Goal: Use online tool/utility: Utilize a website feature to perform a specific function

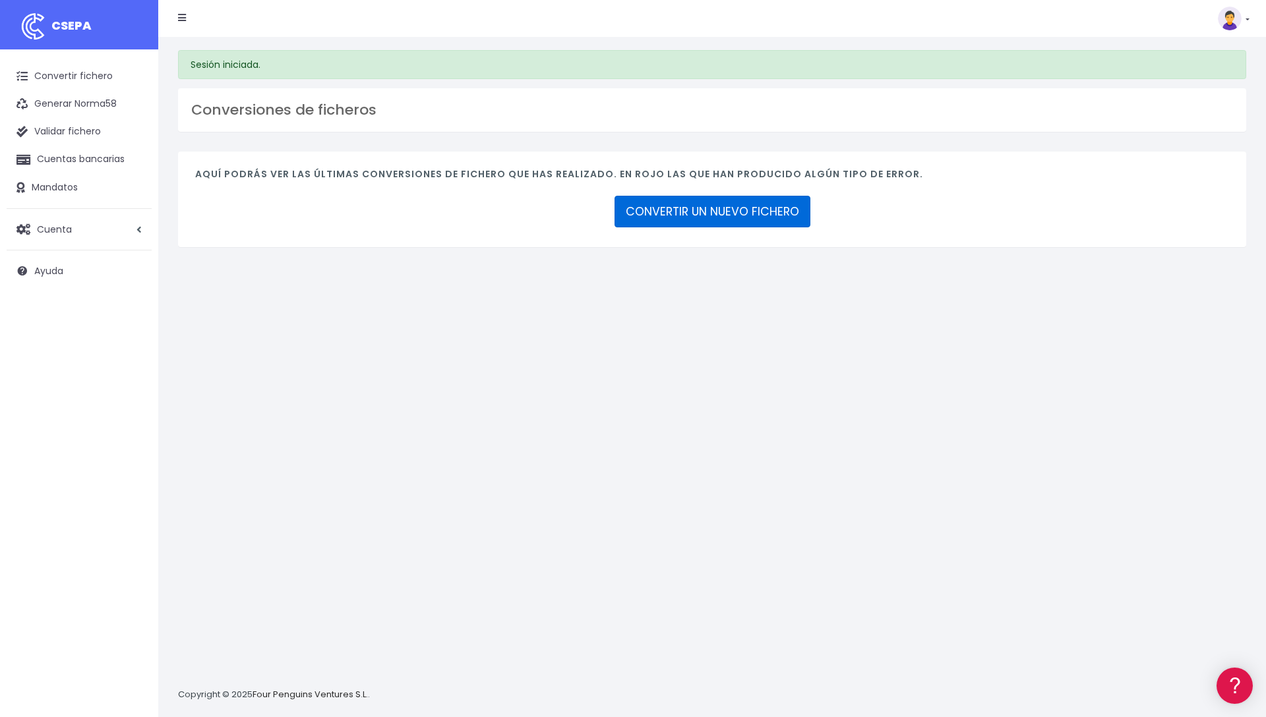
click at [659, 221] on link "CONVERTIR UN NUEVO FICHERO" at bounding box center [712, 212] width 196 height 32
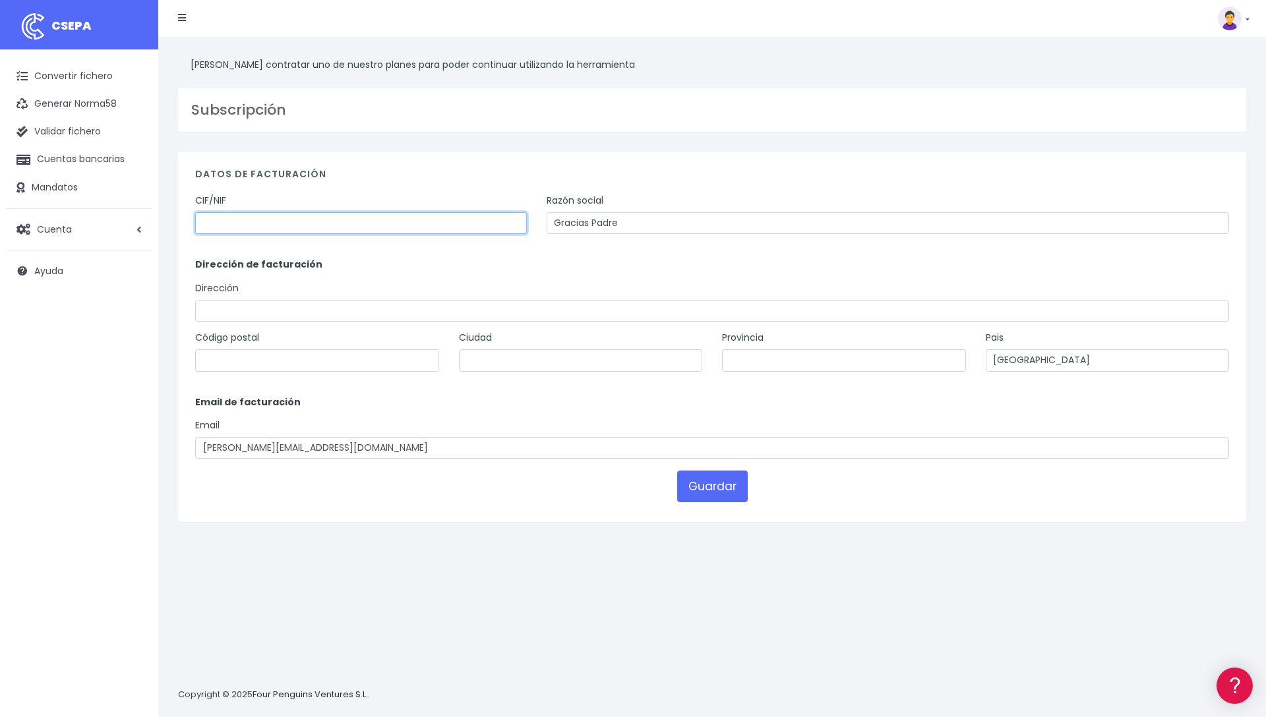
click at [334, 226] on input "text" at bounding box center [361, 223] width 332 height 22
type input "B87270211"
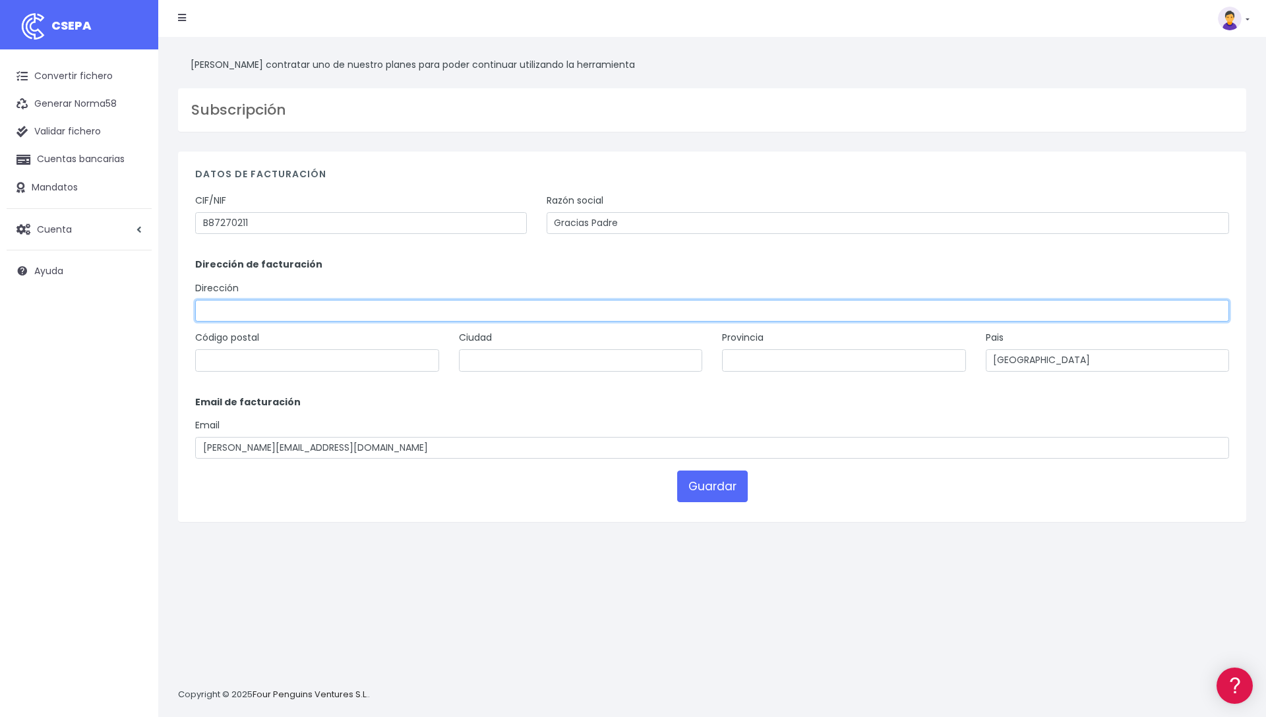
click at [402, 321] on input "text" at bounding box center [712, 311] width 1034 height 22
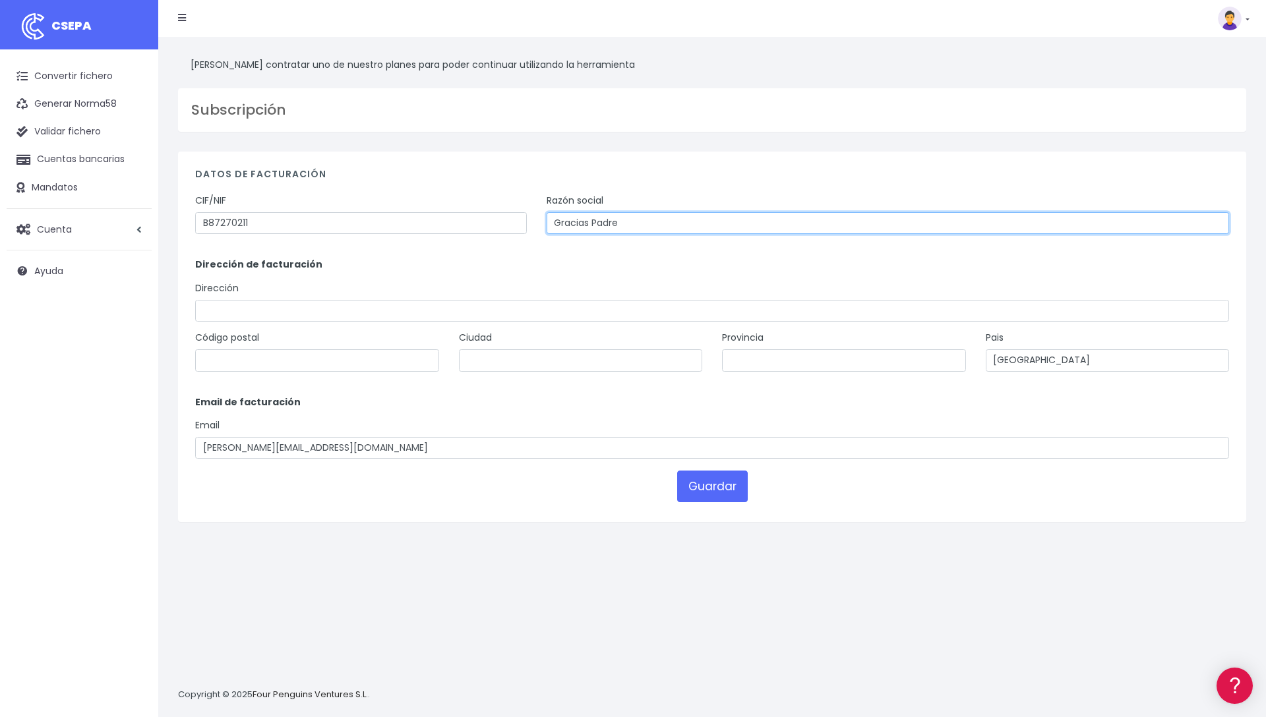
click at [655, 227] on input "Gracias Padre" at bounding box center [888, 223] width 682 height 22
type input "Gracias Padre Restaurantes SL"
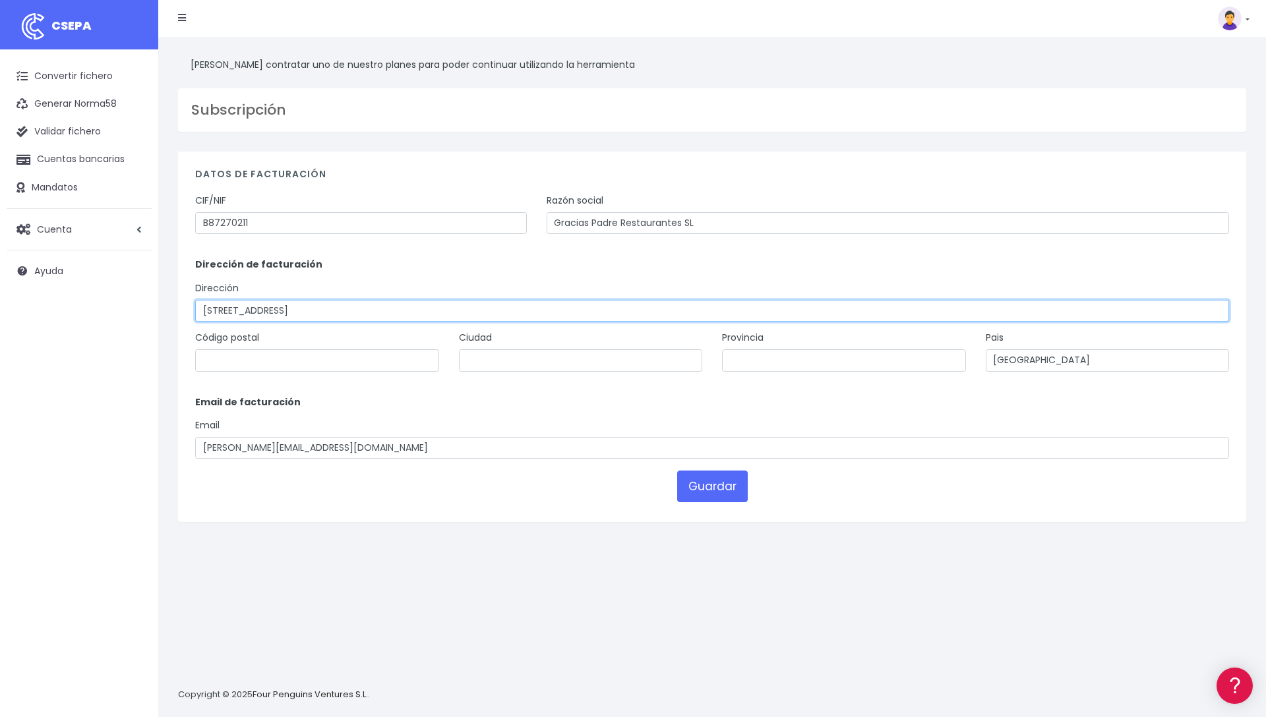
click at [230, 313] on input "Calle Ortega y Gasset 55" at bounding box center [712, 311] width 1034 height 22
type input "Calle José Ortega y Gasset 55"
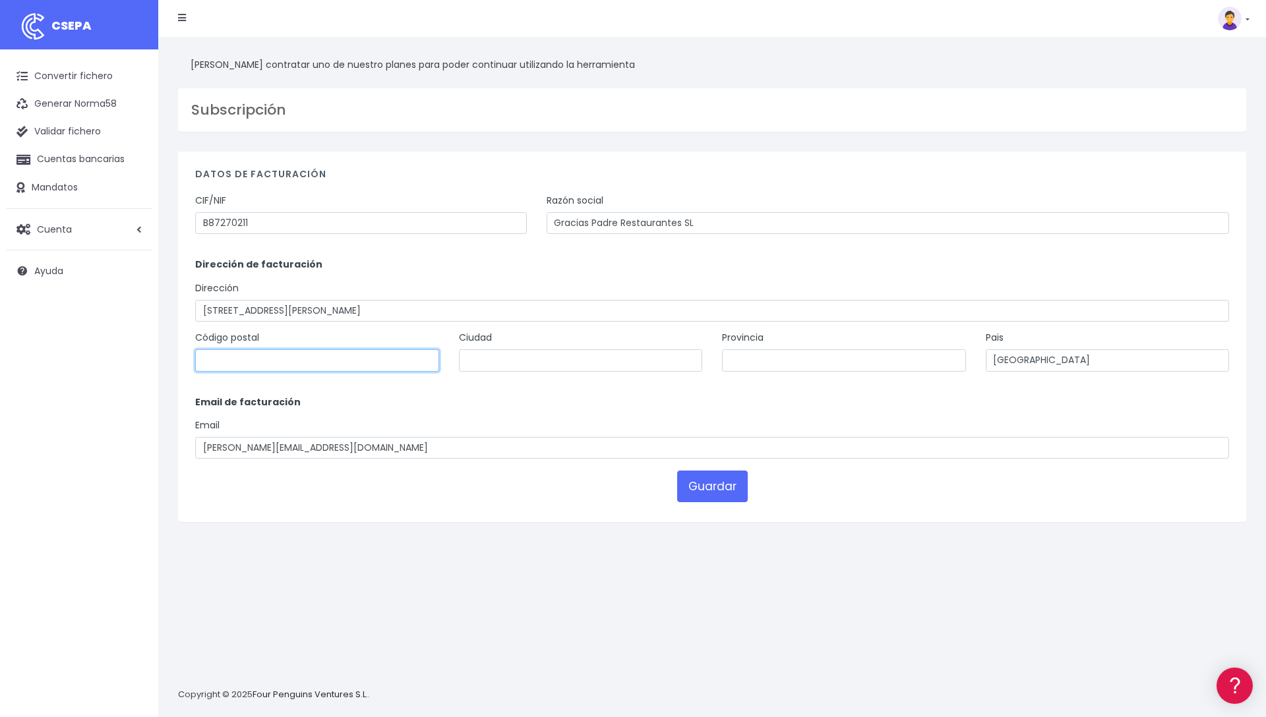
click at [287, 358] on input "text" at bounding box center [317, 360] width 244 height 22
type input "28006"
type input "Madrid"
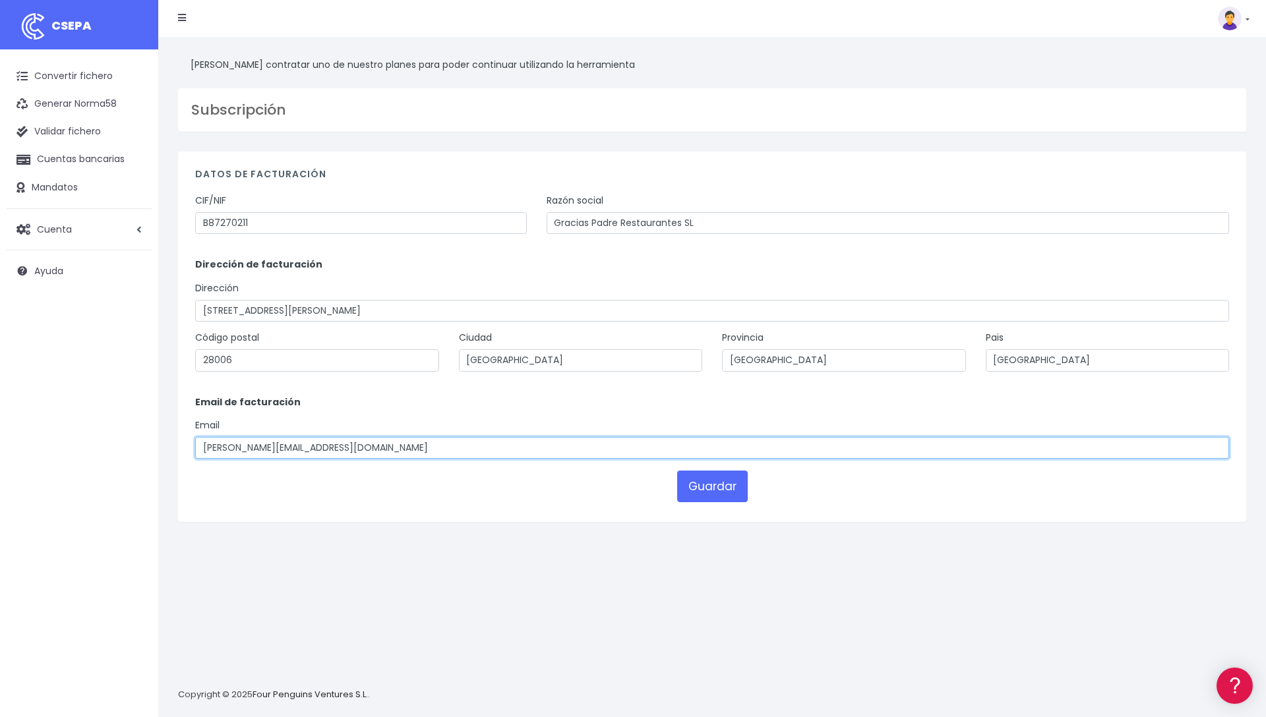
drag, startPoint x: 229, startPoint y: 448, endPoint x: 169, endPoint y: 446, distance: 60.7
click at [169, 446] on div "Datos de facturación CIF/NIF B87270211 Razón social Gracias Padre Restaurantes …" at bounding box center [712, 337] width 1088 height 370
type input "contabilidad@graciaspadre.es"
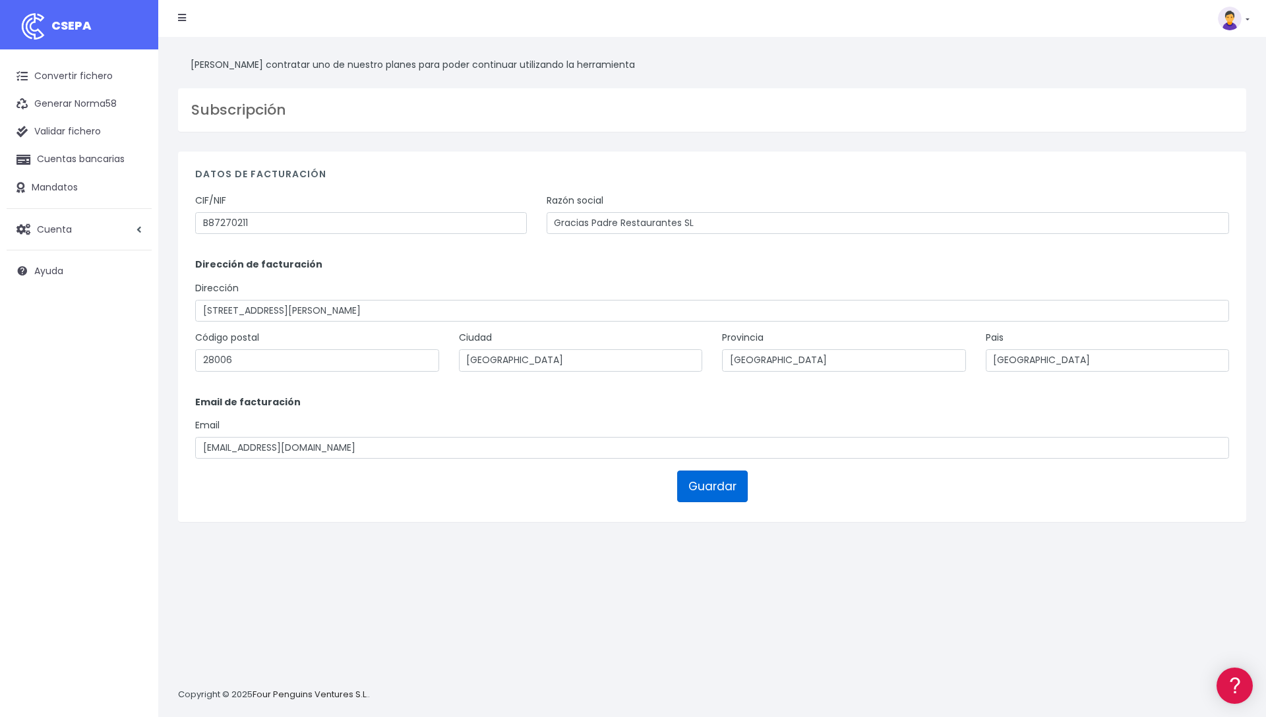
click at [725, 483] on button "Guardar" at bounding box center [712, 487] width 71 height 32
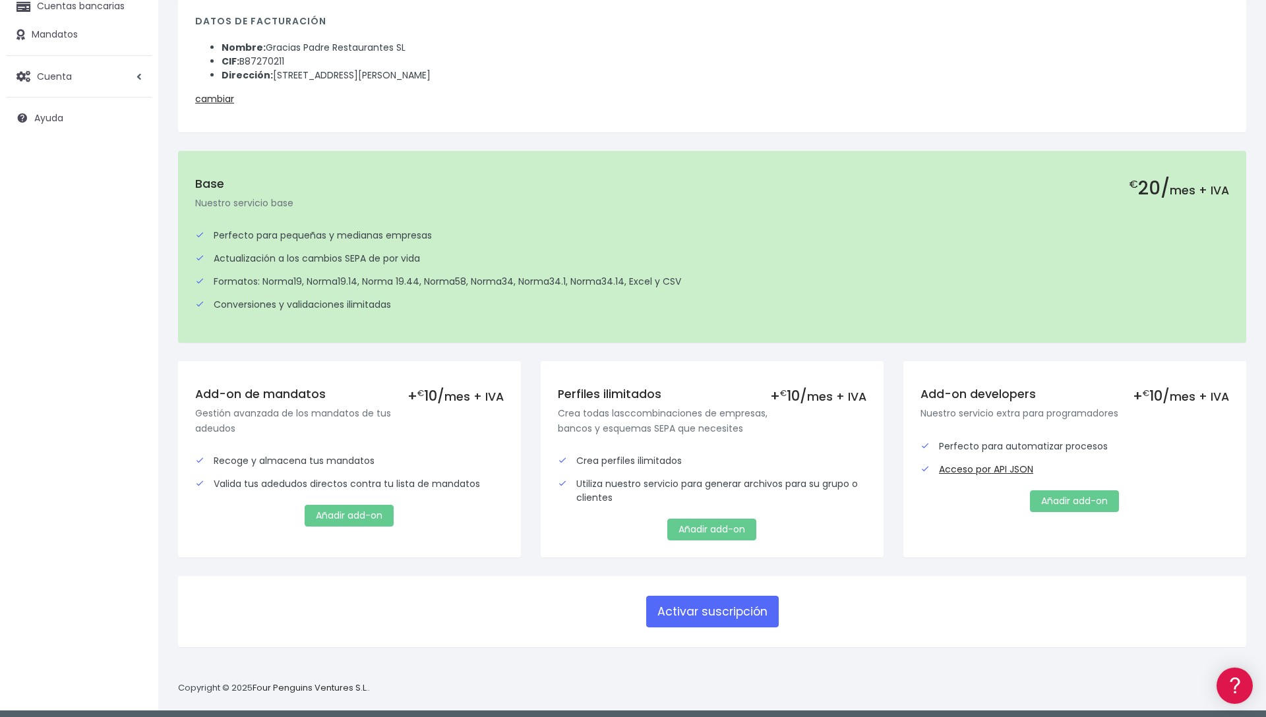
scroll to position [158, 0]
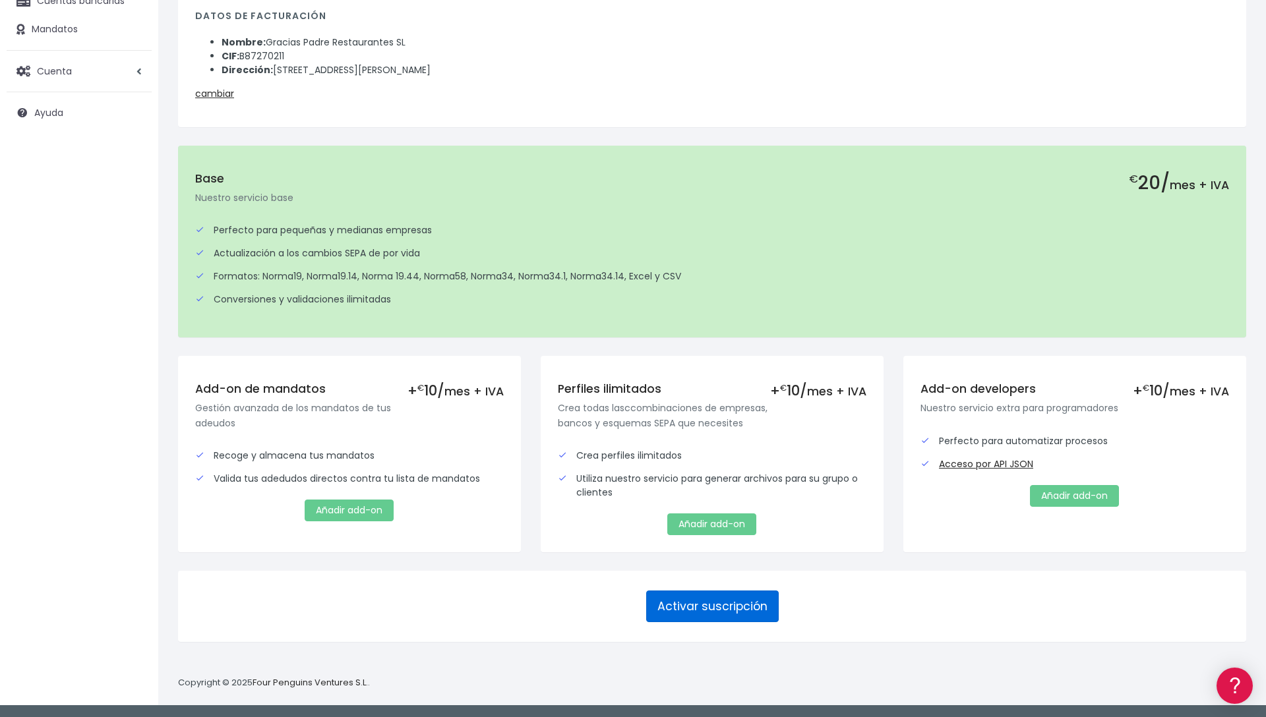
click at [698, 609] on button "Activar suscripción" at bounding box center [712, 607] width 133 height 32
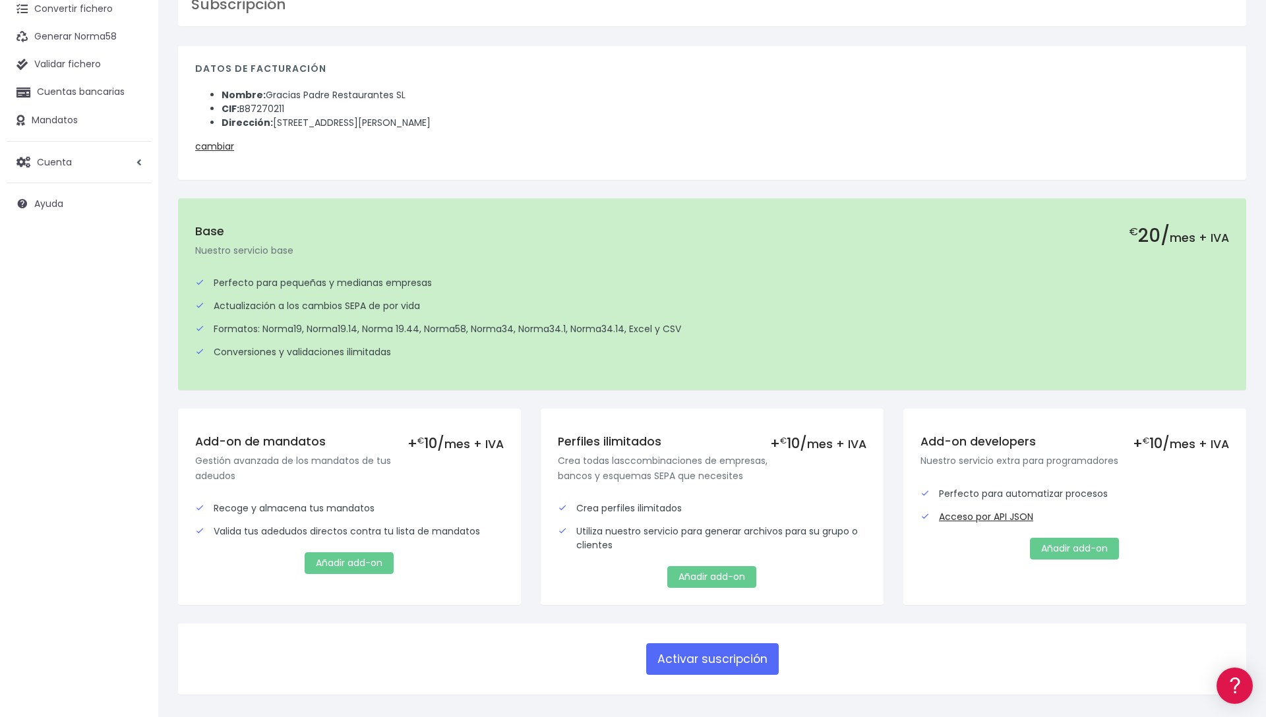
scroll to position [120, 0]
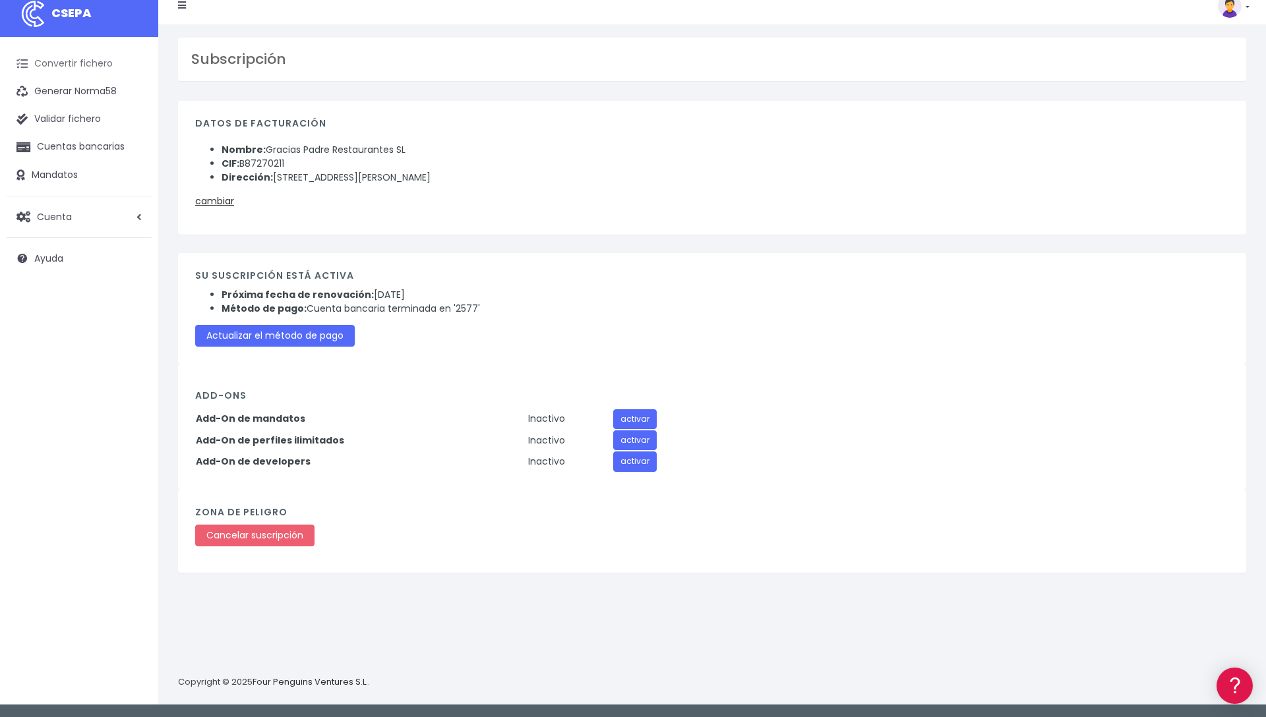
click at [99, 68] on link "Convertir fichero" at bounding box center [79, 64] width 145 height 28
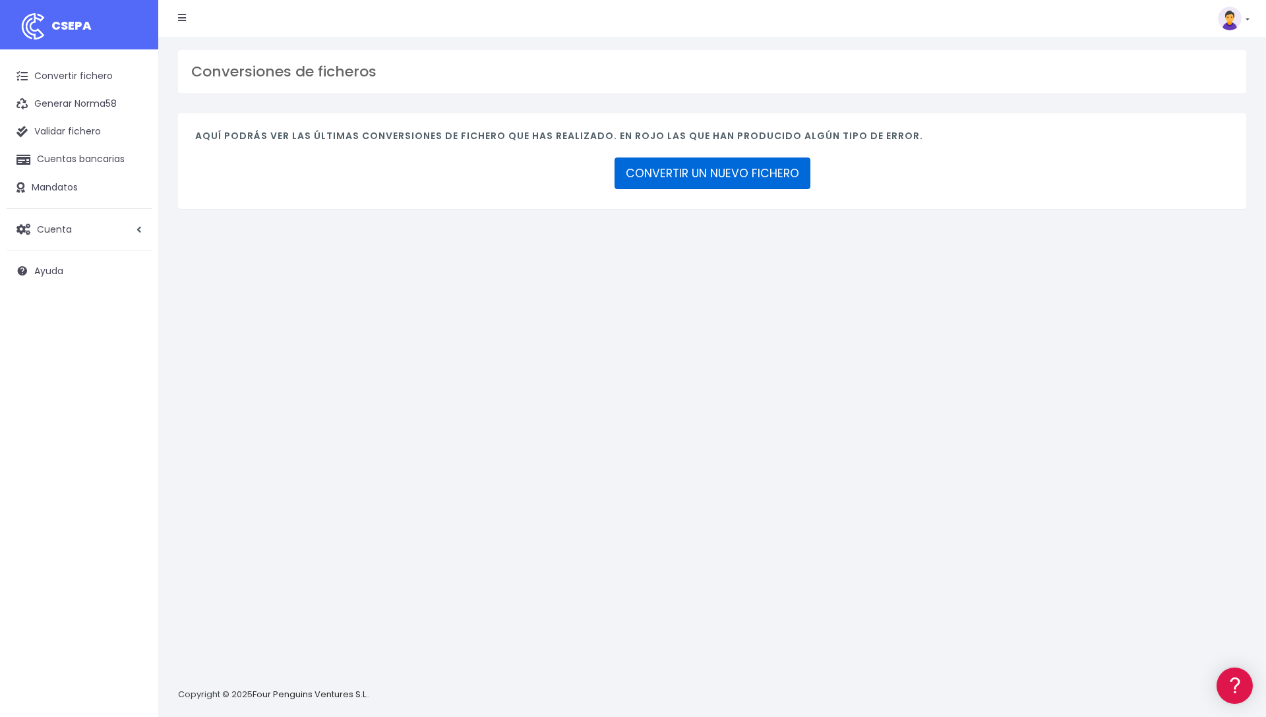
click at [669, 181] on link "CONVERTIR UN NUEVO FICHERO" at bounding box center [712, 174] width 196 height 32
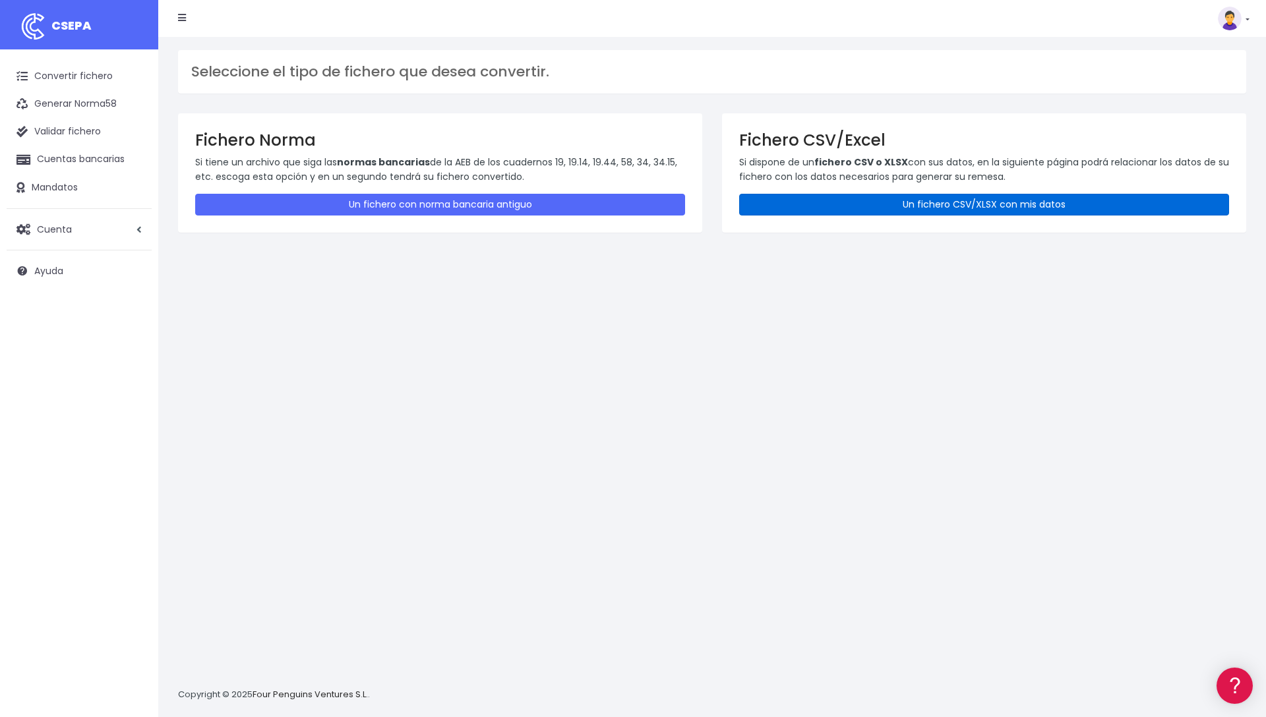
click at [847, 205] on link "Un fichero CSV/XLSX con mis datos" at bounding box center [984, 205] width 490 height 22
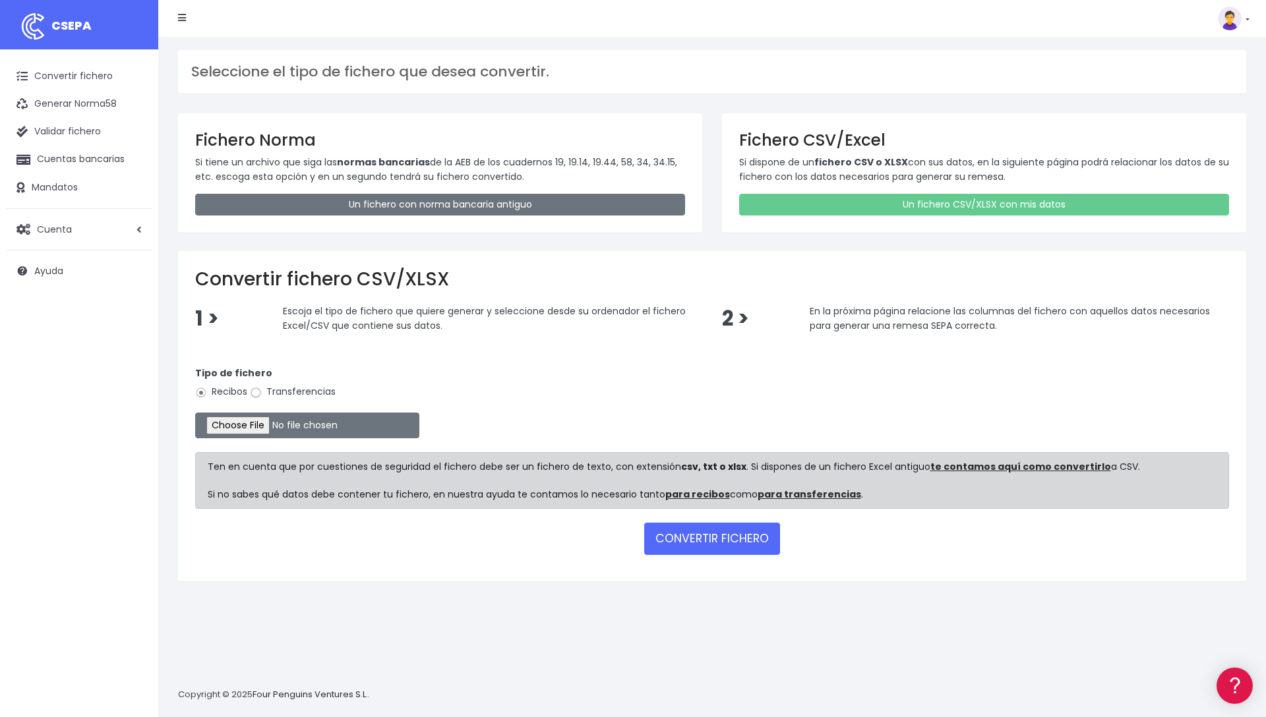
click at [256, 394] on input "Transferencias" at bounding box center [256, 393] width 12 height 12
radio input "true"
click at [287, 423] on input "file" at bounding box center [307, 426] width 224 height 26
type input "C:\fakepath\remesa_mensual_participes.xlsx"
click at [726, 543] on button "CONVERTIR FICHERO" at bounding box center [712, 539] width 136 height 32
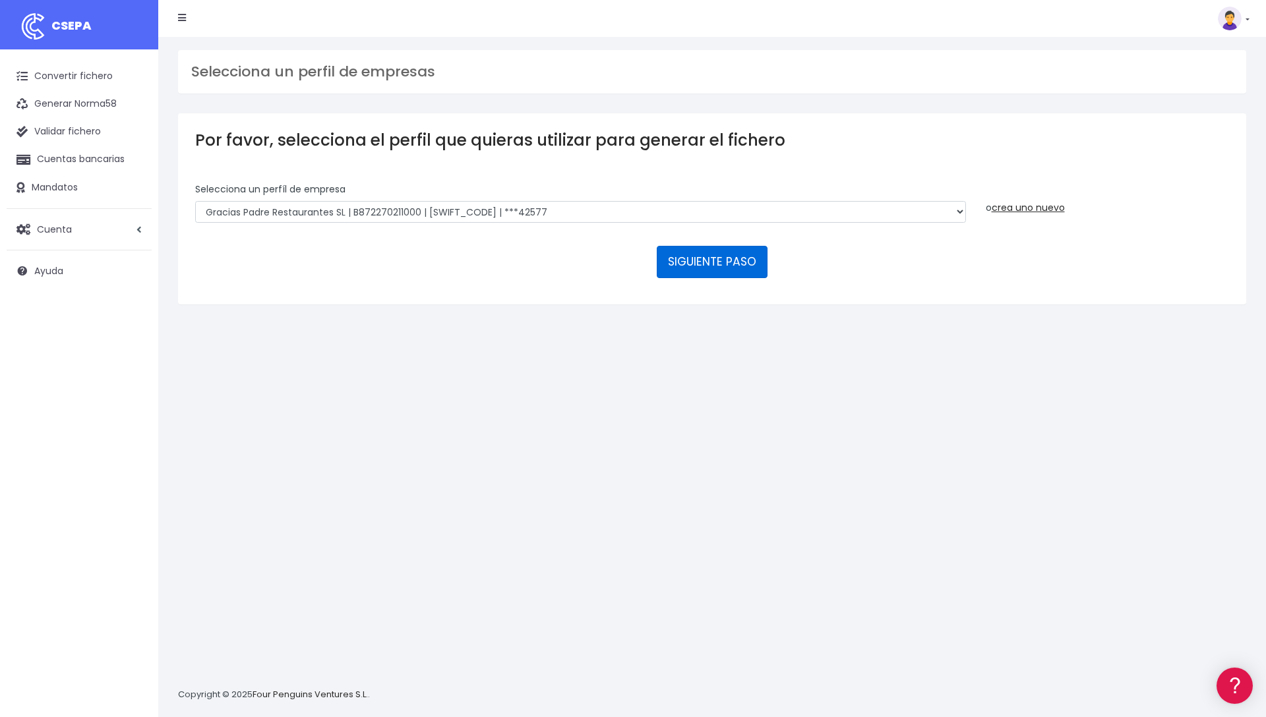
click at [713, 264] on button "SIGUIENTE PASO" at bounding box center [712, 262] width 111 height 32
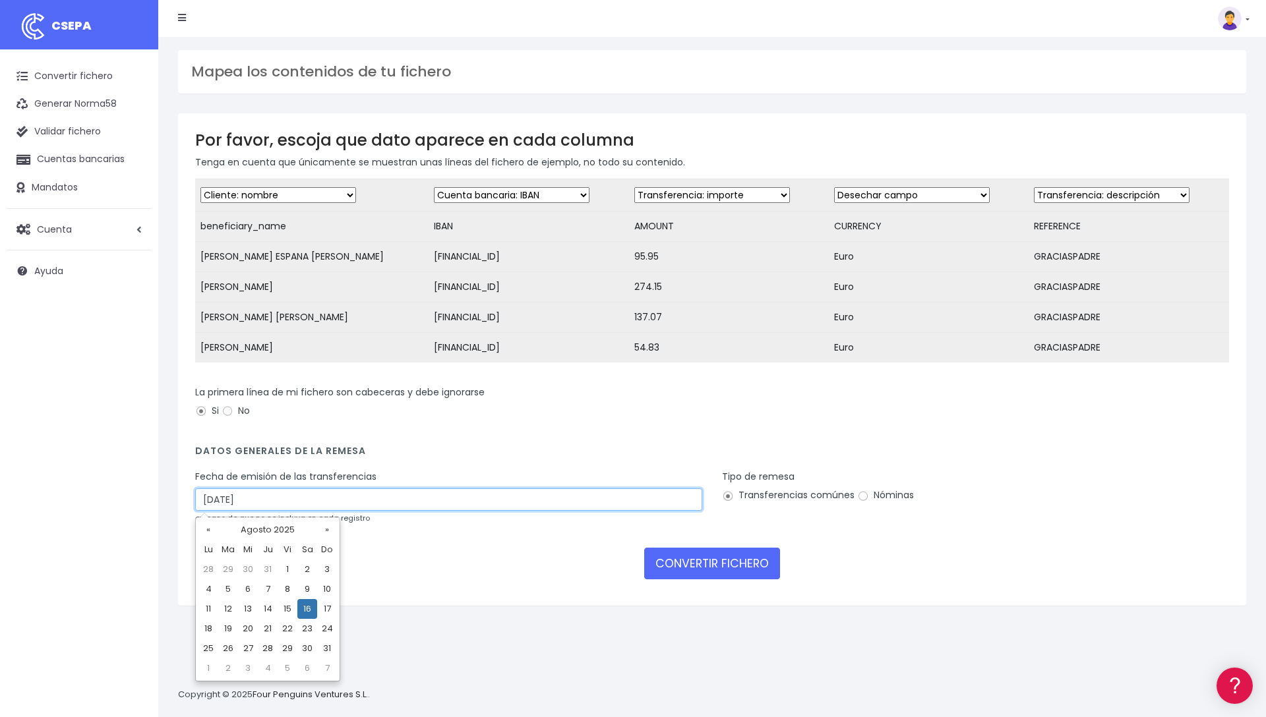
drag, startPoint x: 212, startPoint y: 496, endPoint x: 205, endPoint y: 496, distance: 7.3
click at [205, 496] on input "[DATE]" at bounding box center [448, 500] width 507 height 22
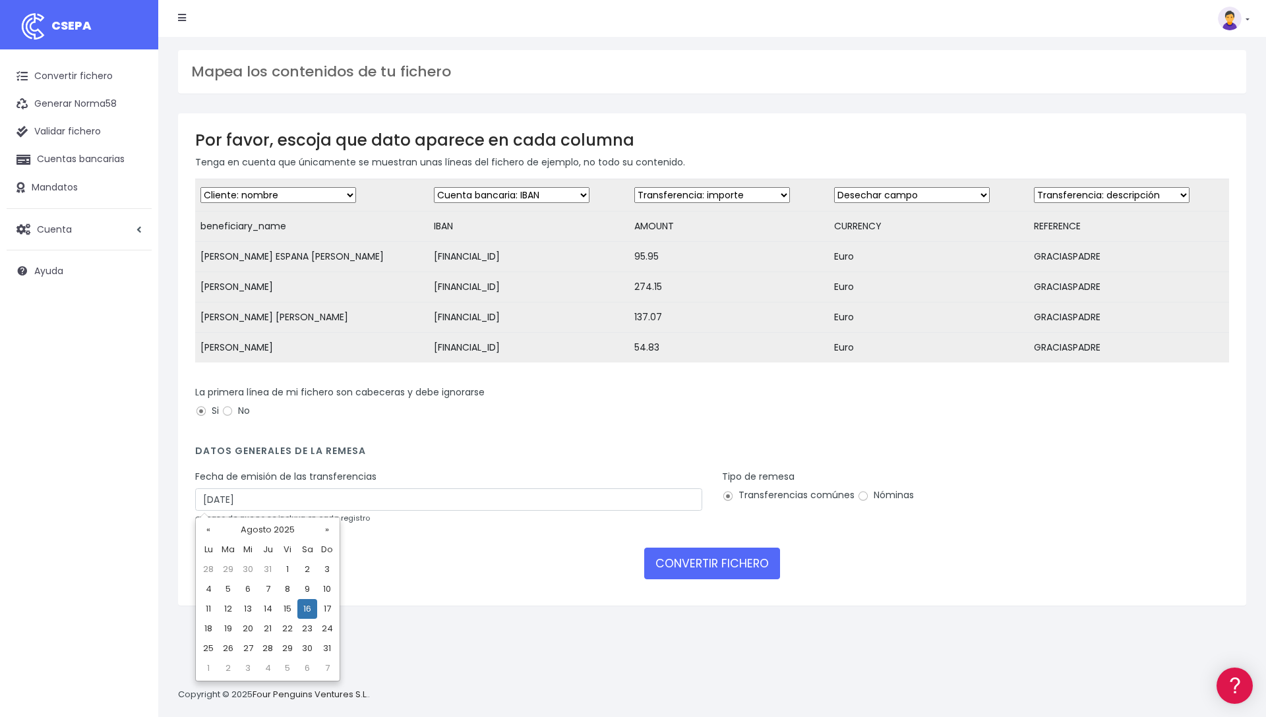
click at [268, 609] on td "14" at bounding box center [268, 609] width 20 height 20
type input "[DATE]"
click at [408, 577] on div "CONVERTIR FICHERO" at bounding box center [712, 564] width 1034 height 32
click at [703, 565] on button "CONVERTIR FICHERO" at bounding box center [712, 564] width 136 height 32
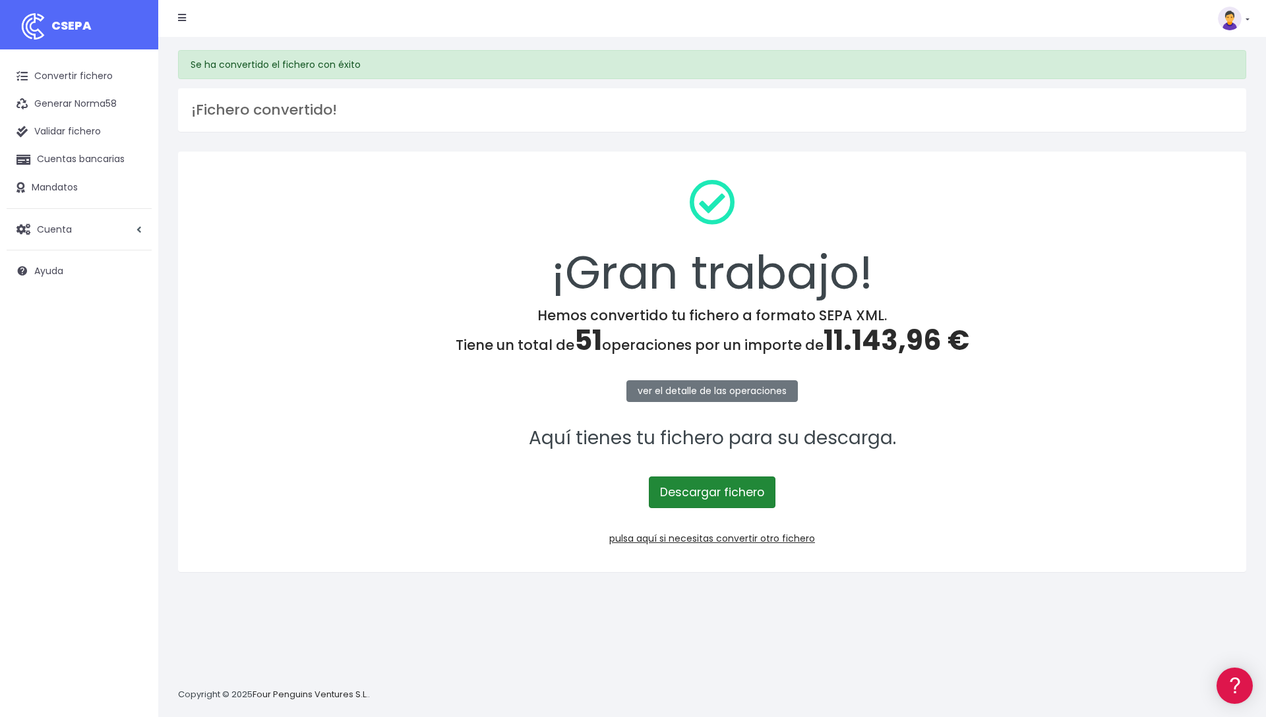
click at [717, 489] on link "Descargar fichero" at bounding box center [712, 493] width 127 height 32
